Goal: Use online tool/utility: Utilize a website feature to perform a specific function

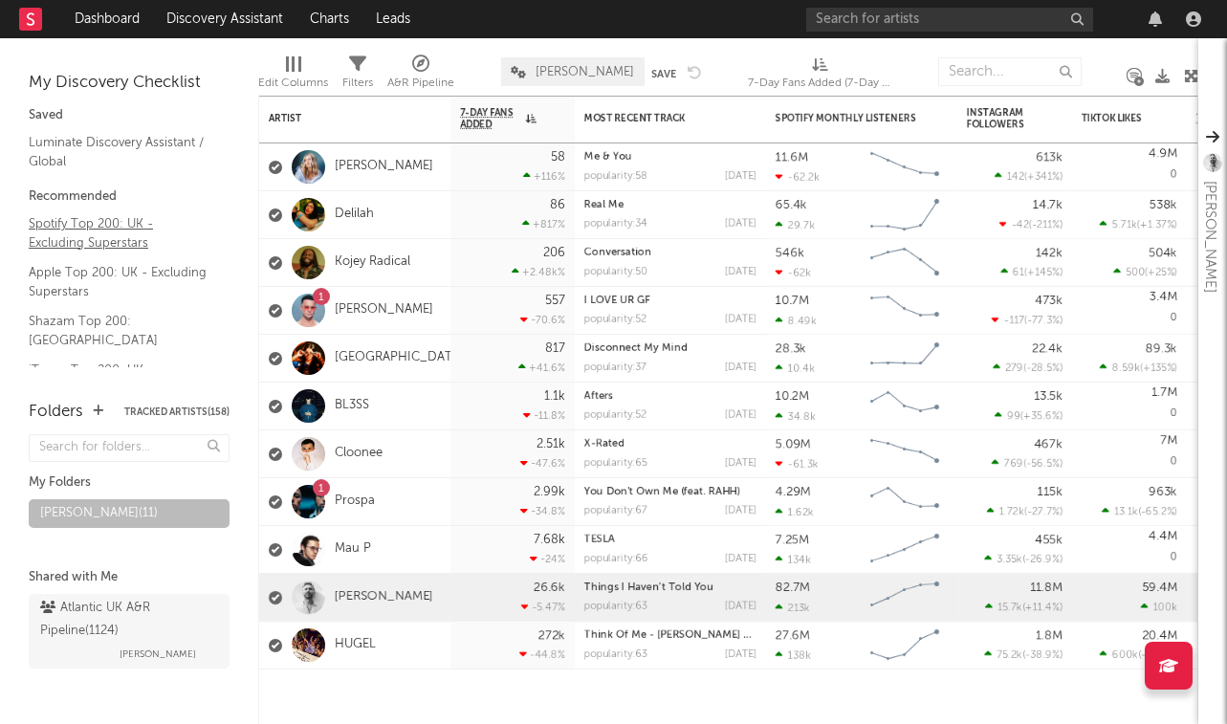
click at [91, 222] on link "Spotify Top 200: UK - Excluding Superstars" at bounding box center [120, 232] width 182 height 39
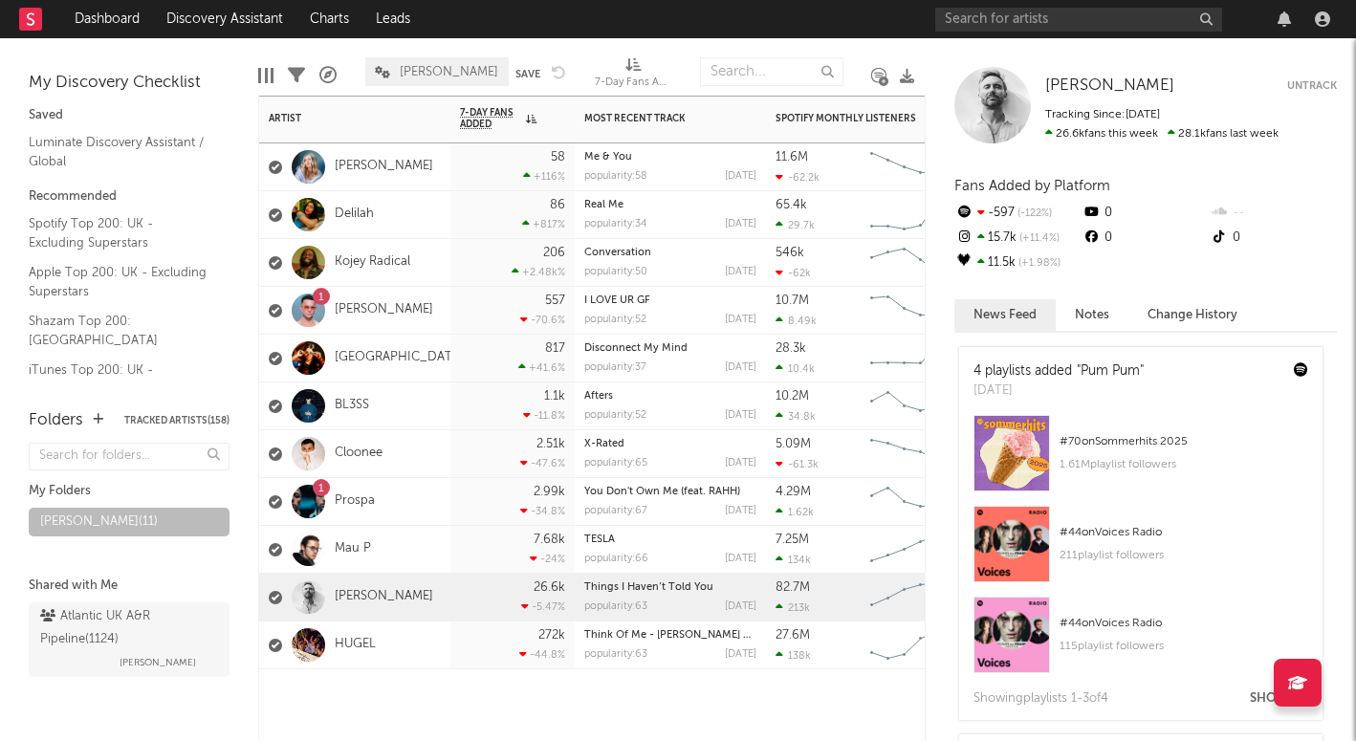
click at [608, 694] on div at bounding box center [670, 697] width 191 height 57
click at [1053, 5] on div at bounding box center [1136, 19] width 402 height 38
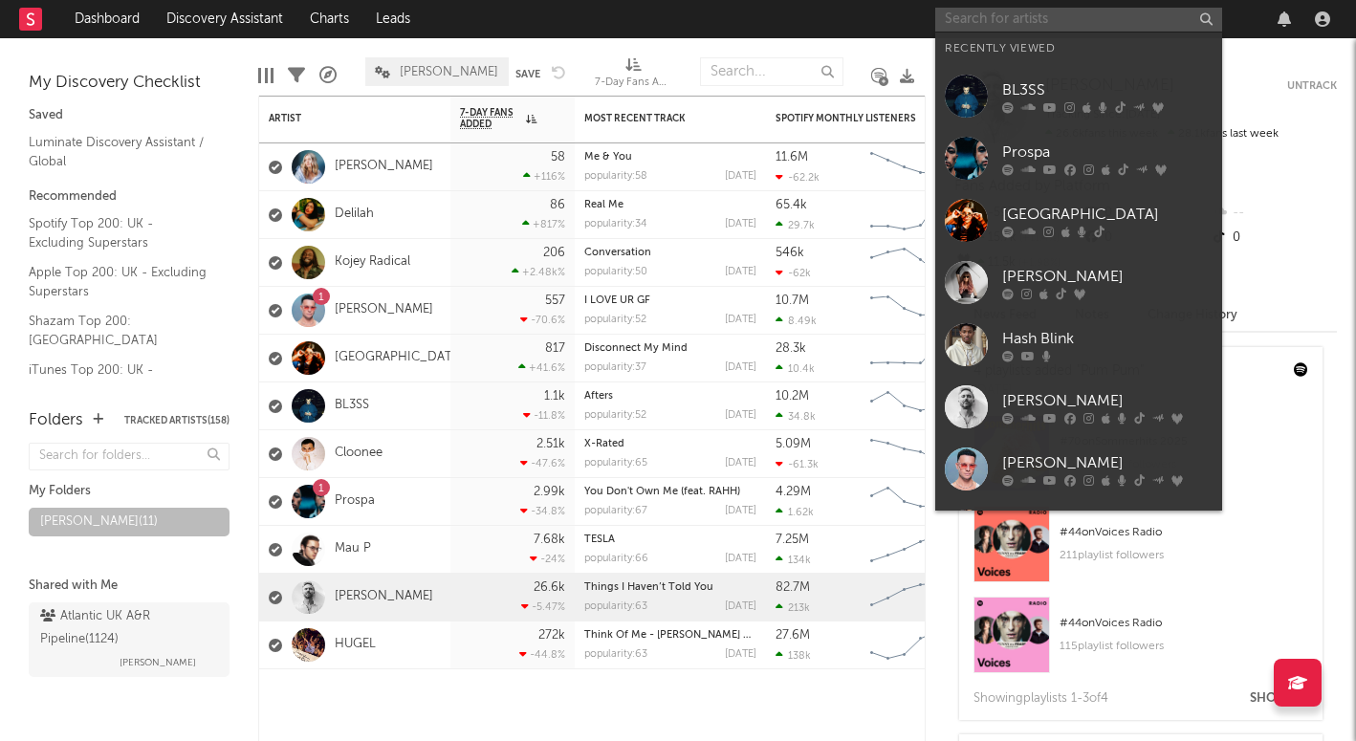
click at [1042, 15] on input "text" at bounding box center [1078, 20] width 287 height 24
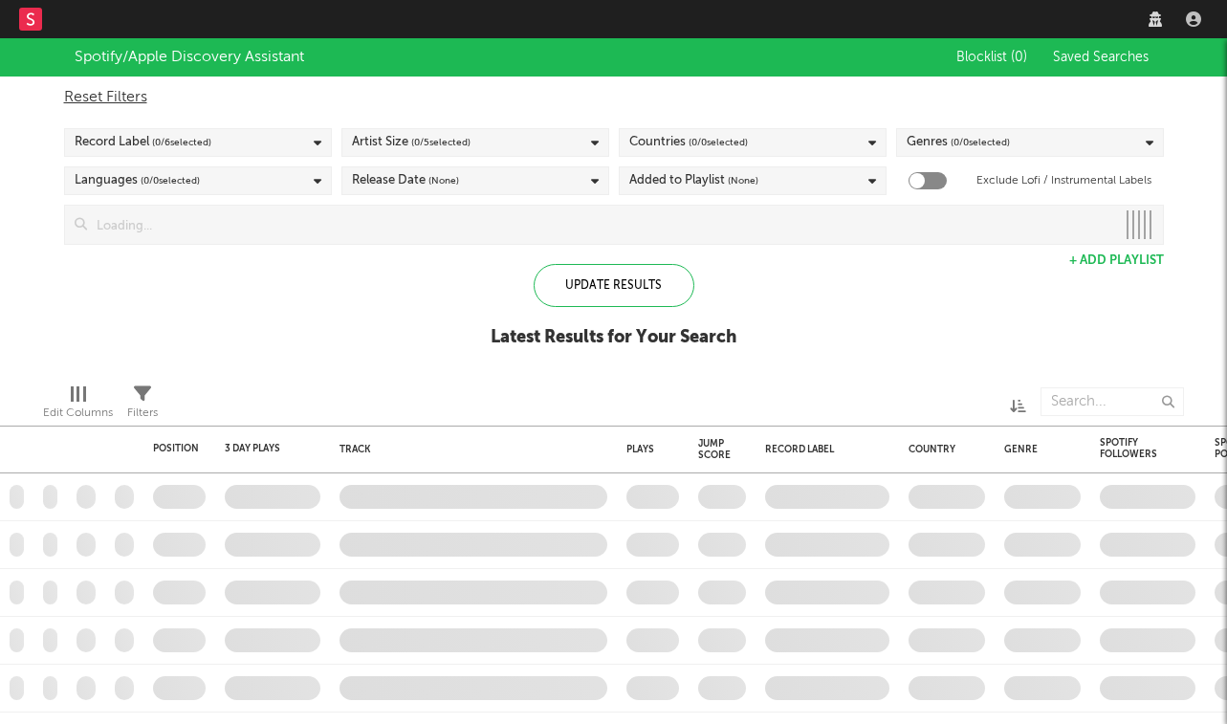
checkbox input "true"
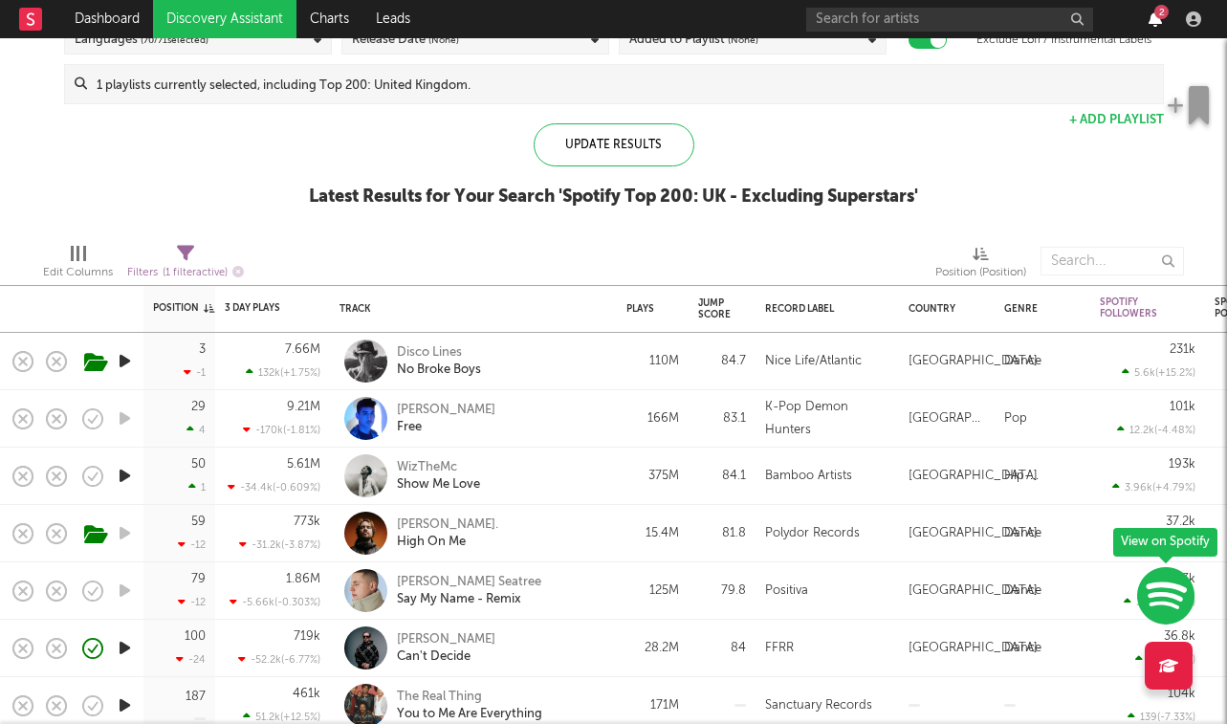
click at [1157, 24] on icon "button" at bounding box center [1154, 18] width 13 height 15
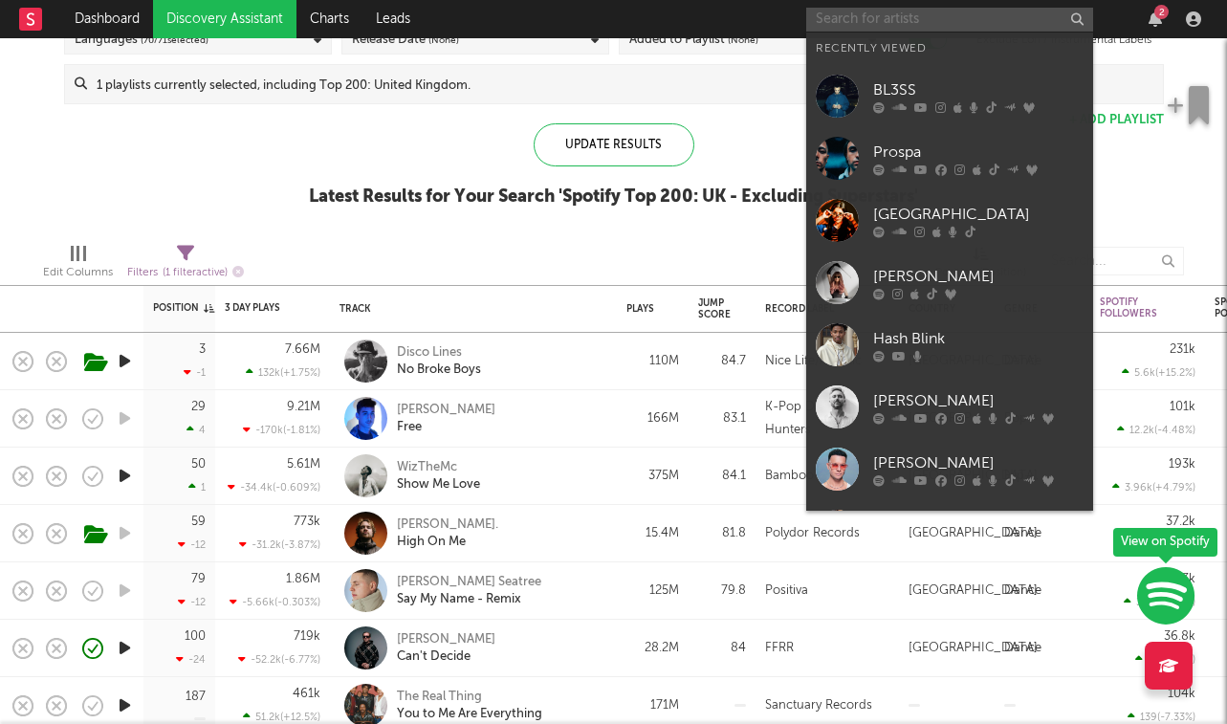
click at [960, 16] on input "text" at bounding box center [949, 20] width 287 height 24
